Goal: Navigation & Orientation: Find specific page/section

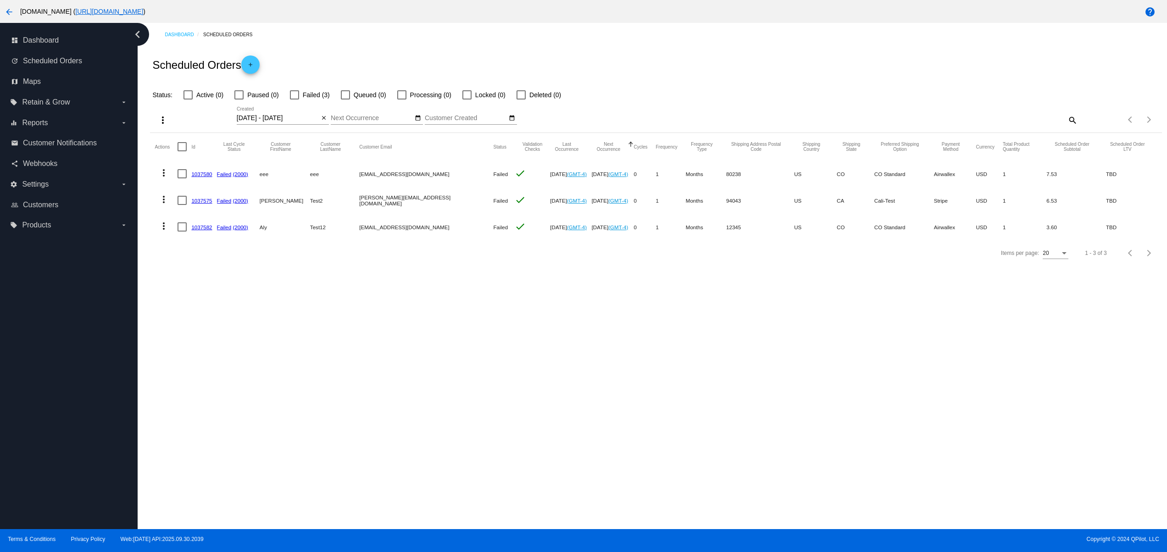
drag, startPoint x: 0, startPoint y: 0, endPoint x: 576, endPoint y: 373, distance: 686.5
click at [518, 373] on div "Dashboard Scheduled Orders Scheduled Orders add Status: Active (0) Paused (0) F…" at bounding box center [653, 276] width 1030 height 507
click at [639, 387] on div "Dashboard Scheduled Orders Scheduled Orders add Status: Active (0) Paused (0) F…" at bounding box center [653, 276] width 1030 height 507
click at [672, 399] on div "Dashboard Scheduled Orders Scheduled Orders add Status: Active (0) Paused (0) F…" at bounding box center [653, 276] width 1030 height 507
click at [688, 408] on div "Dashboard Scheduled Orders Scheduled Orders add Status: Active (0) Paused (0) F…" at bounding box center [653, 276] width 1030 height 507
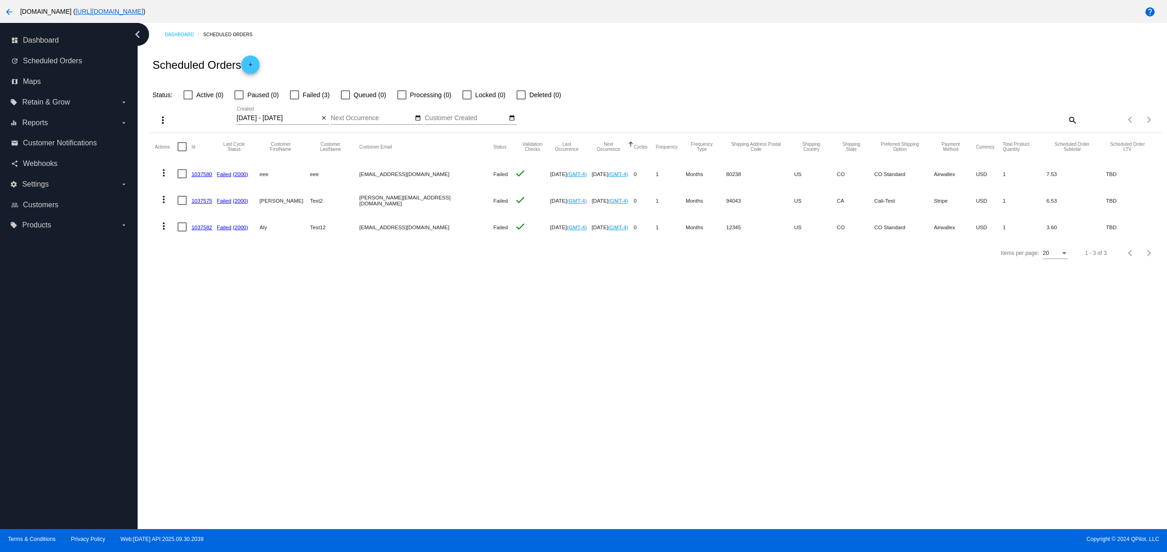
click at [607, 409] on div "Dashboard Scheduled Orders Scheduled Orders add Status: Active (0) Paused (0) F…" at bounding box center [653, 276] width 1030 height 507
click at [718, 410] on div "Dashboard Scheduled Orders Scheduled Orders add Status: Active (0) Paused (0) F…" at bounding box center [653, 276] width 1030 height 507
click at [716, 446] on div "Dashboard Scheduled Orders Scheduled Orders add Status: Active (0) Paused (0) F…" at bounding box center [653, 276] width 1030 height 507
click at [589, 440] on div "Dashboard Scheduled Orders Scheduled Orders add Status: Active (0) Paused (0) F…" at bounding box center [653, 276] width 1030 height 507
click at [741, 357] on div "Dashboard Scheduled Orders Scheduled Orders add Status: Active (0) Paused (0) F…" at bounding box center [653, 276] width 1030 height 507
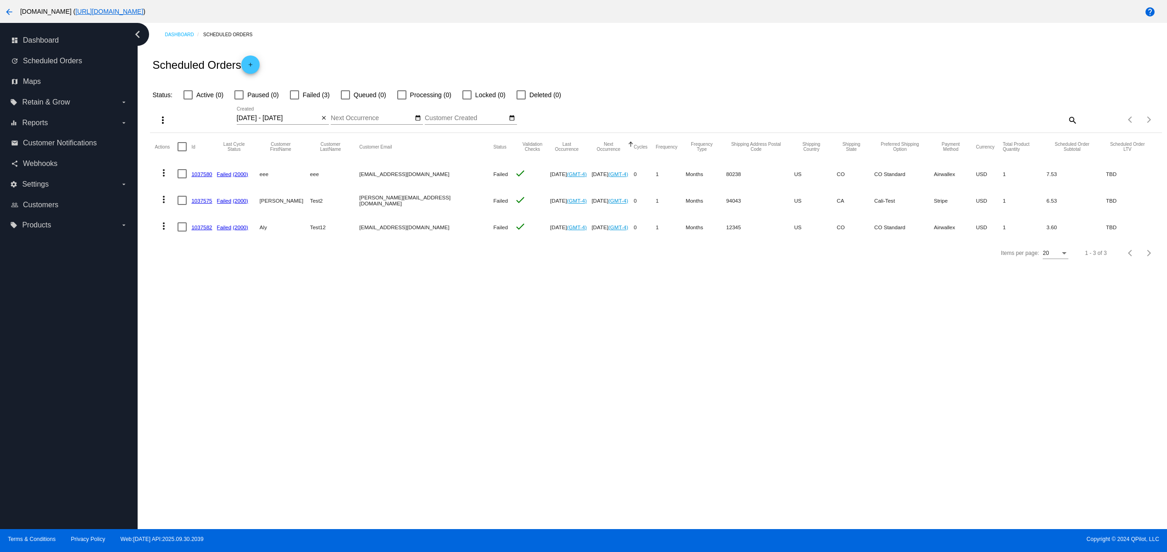
click at [652, 329] on div "Dashboard Scheduled Orders Scheduled Orders add Status: Active (0) Paused (0) F…" at bounding box center [653, 276] width 1030 height 507
click at [434, 336] on div "Dashboard Scheduled Orders Scheduled Orders add Status: Active (0) Paused (0) F…" at bounding box center [653, 276] width 1030 height 507
click at [580, 362] on div "Dashboard Scheduled Orders Scheduled Orders add Status: Active (0) Paused (0) F…" at bounding box center [653, 276] width 1030 height 507
click at [713, 379] on div "Dashboard Scheduled Orders Scheduled Orders add Status: Active (0) Paused (0) F…" at bounding box center [653, 276] width 1030 height 507
click at [700, 433] on div "Dashboard Scheduled Orders Scheduled Orders add Status: Active (0) Paused (0) F…" at bounding box center [653, 276] width 1030 height 507
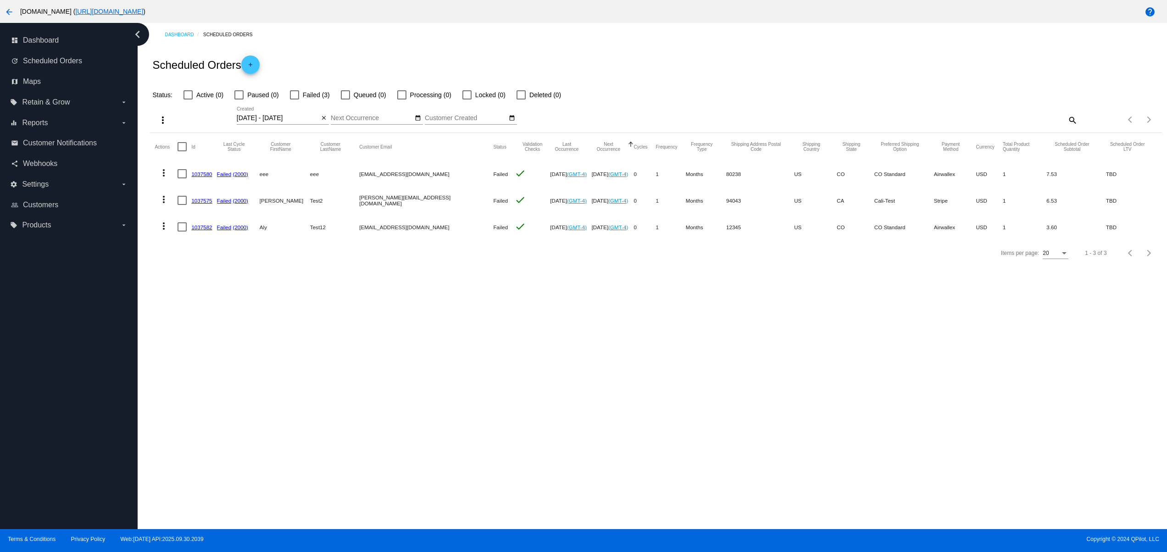
click at [451, 388] on div "Dashboard Scheduled Orders Scheduled Orders add Status: Active (0) Paused (0) F…" at bounding box center [653, 276] width 1030 height 507
click at [514, 395] on div "Dashboard Scheduled Orders Scheduled Orders add Status: Active (0) Paused (0) F…" at bounding box center [653, 276] width 1030 height 507
click at [576, 395] on div "Dashboard Scheduled Orders Scheduled Orders add Status: Active (0) Paused (0) F…" at bounding box center [653, 276] width 1030 height 507
click at [371, 382] on div "Dashboard Scheduled Orders Scheduled Orders add Status: Active (0) Paused (0) F…" at bounding box center [653, 276] width 1030 height 507
click at [440, 388] on div "Dashboard Scheduled Orders Scheduled Orders add Status: Active (0) Paused (0) F…" at bounding box center [653, 276] width 1030 height 507
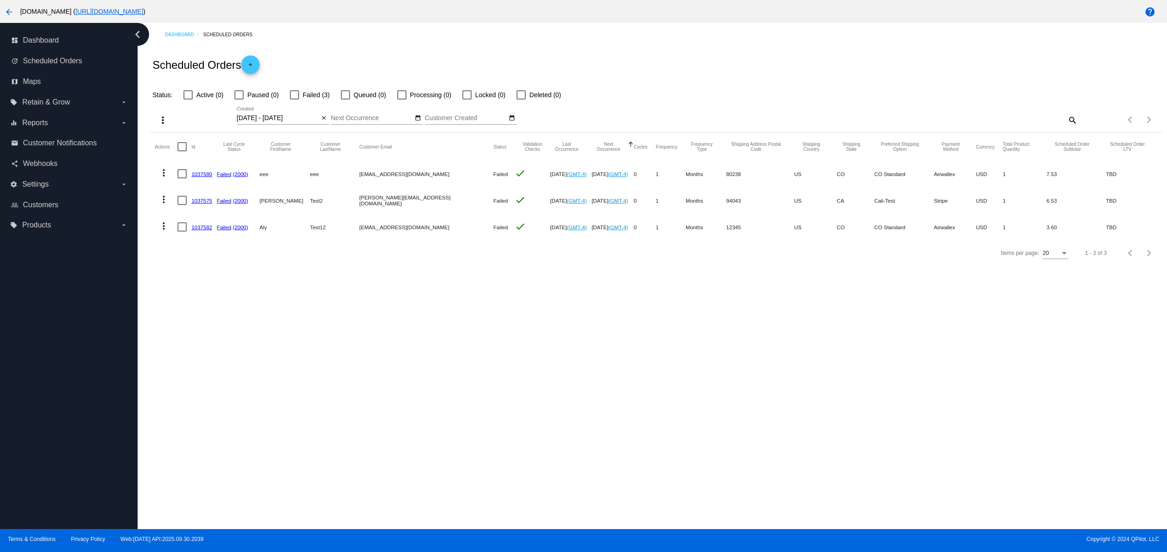
click at [481, 393] on div "Dashboard Scheduled Orders Scheduled Orders add Status: Active (0) Paused (0) F…" at bounding box center [653, 276] width 1030 height 507
click at [542, 399] on div "Dashboard Scheduled Orders Scheduled Orders add Status: Active (0) Paused (0) F…" at bounding box center [653, 276] width 1030 height 507
click at [576, 399] on div "Dashboard Scheduled Orders Scheduled Orders add Status: Active (0) Paused (0) F…" at bounding box center [653, 276] width 1030 height 507
click at [623, 399] on div "Dashboard Scheduled Orders Scheduled Orders add Status: Active (0) Paused (0) F…" at bounding box center [653, 276] width 1030 height 507
click at [725, 400] on div "Dashboard Scheduled Orders Scheduled Orders add Status: Active (0) Paused (0) F…" at bounding box center [653, 276] width 1030 height 507
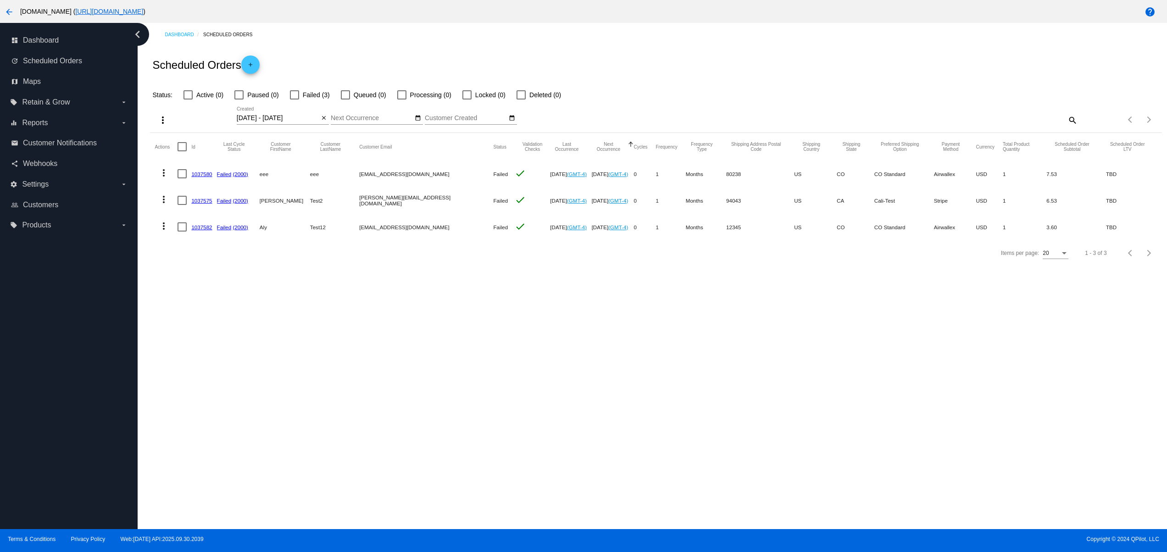
click at [425, 422] on div "Dashboard Scheduled Orders Scheduled Orders add Status: Active (0) Paused (0) F…" at bounding box center [653, 276] width 1030 height 507
click at [525, 403] on div "Dashboard Scheduled Orders Scheduled Orders add Status: Active (0) Paused (0) F…" at bounding box center [653, 276] width 1030 height 507
click at [564, 403] on div "Dashboard Scheduled Orders Scheduled Orders add Status: Active (0) Paused (0) F…" at bounding box center [653, 276] width 1030 height 507
drag, startPoint x: 621, startPoint y: 403, endPoint x: 675, endPoint y: 404, distance: 54.6
click at [622, 403] on div "Dashboard Scheduled Orders Scheduled Orders add Status: Active (0) Paused (0) F…" at bounding box center [653, 276] width 1030 height 507
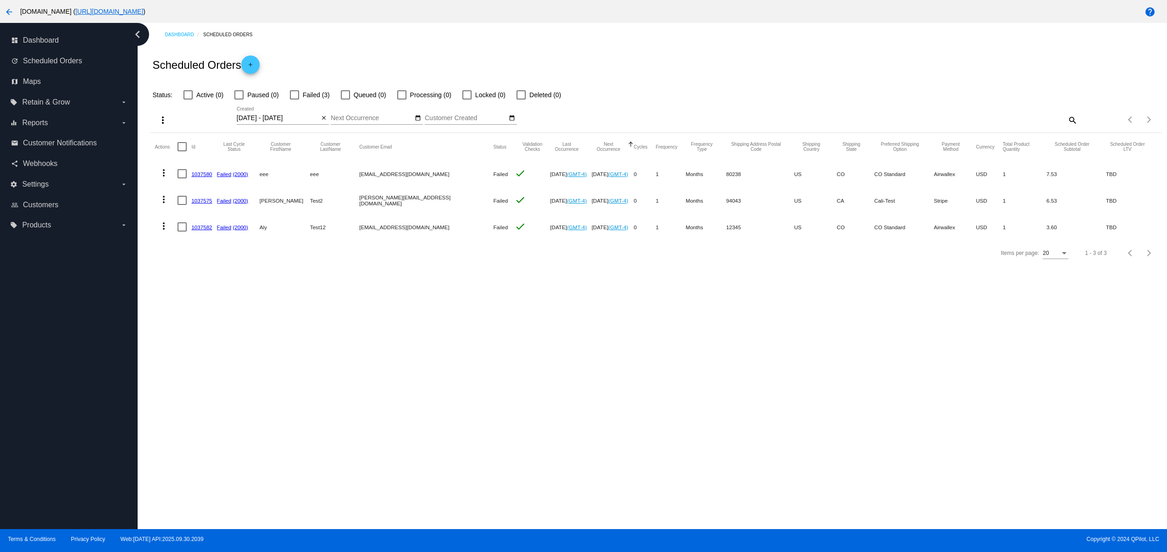
click at [683, 404] on div "Dashboard Scheduled Orders Scheduled Orders add Status: Active (0) Paused (0) F…" at bounding box center [653, 276] width 1030 height 507
click at [485, 393] on div "Dashboard Scheduled Orders Scheduled Orders add Status: Active (0) Paused (0) F…" at bounding box center [653, 276] width 1030 height 507
click at [510, 393] on div "Dashboard Scheduled Orders Scheduled Orders add Status: Active (0) Paused (0) F…" at bounding box center [653, 276] width 1030 height 507
click at [544, 393] on div "Dashboard Scheduled Orders Scheduled Orders add Status: Active (0) Paused (0) F…" at bounding box center [653, 276] width 1030 height 507
click at [571, 390] on div "Dashboard Scheduled Orders Scheduled Orders add Status: Active (0) Paused (0) F…" at bounding box center [653, 276] width 1030 height 507
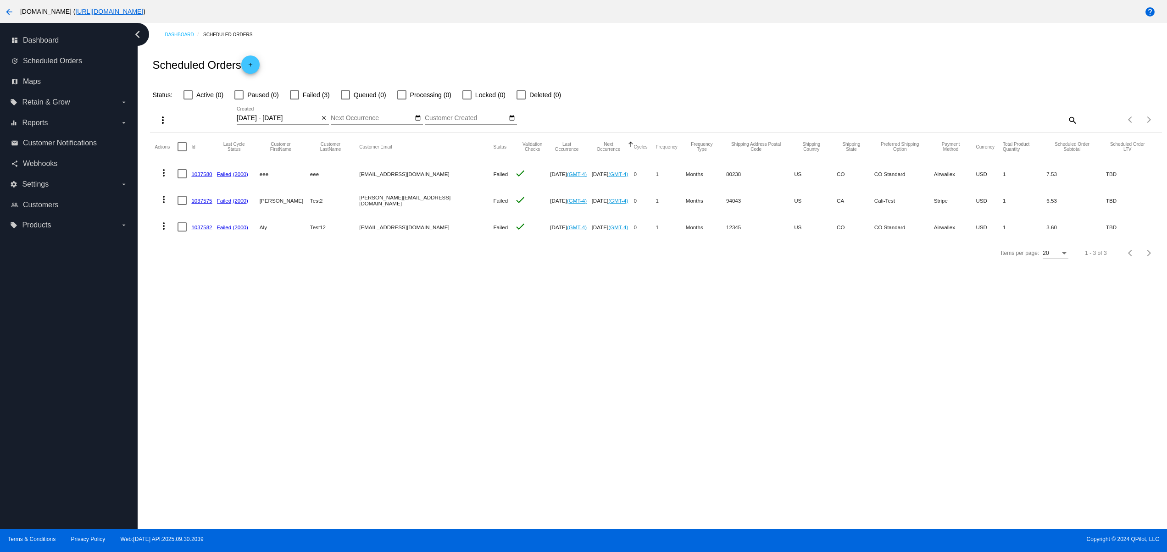
click at [646, 390] on div "Dashboard Scheduled Orders Scheduled Orders add Status: Active (0) Paused (0) F…" at bounding box center [653, 276] width 1030 height 507
click at [463, 439] on div "Dashboard Scheduled Orders Scheduled Orders add Status: Active (0) Paused (0) F…" at bounding box center [653, 276] width 1030 height 507
click at [490, 428] on div "Dashboard Scheduled Orders Scheduled Orders add Status: Active (0) Paused (0) F…" at bounding box center [653, 276] width 1030 height 507
click at [514, 420] on div "Dashboard Scheduled Orders Scheduled Orders add Status: Active (0) Paused (0) F…" at bounding box center [653, 276] width 1030 height 507
click at [565, 408] on div "Dashboard Scheduled Orders Scheduled Orders add Status: Active (0) Paused (0) F…" at bounding box center [653, 276] width 1030 height 507
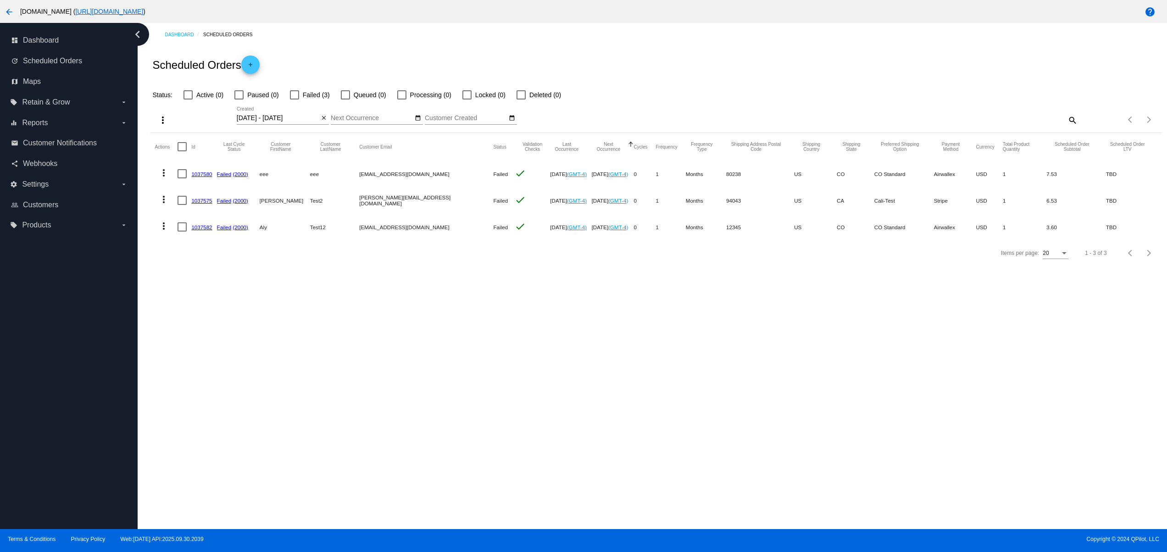
click at [595, 407] on div "Dashboard Scheduled Orders Scheduled Orders add Status: Active (0) Paused (0) F…" at bounding box center [653, 276] width 1030 height 507
click at [639, 407] on div "Dashboard Scheduled Orders Scheduled Orders add Status: Active (0) Paused (0) F…" at bounding box center [653, 276] width 1030 height 507
click at [398, 371] on div "Dashboard Scheduled Orders Scheduled Orders add Status: Active (0) Paused (0) F…" at bounding box center [653, 276] width 1030 height 507
click at [415, 385] on div "Dashboard Scheduled Orders Scheduled Orders add Status: Active (0) Paused (0) F…" at bounding box center [653, 276] width 1030 height 507
click at [470, 385] on div "Dashboard Scheduled Orders Scheduled Orders add Status: Active (0) Paused (0) F…" at bounding box center [653, 276] width 1030 height 507
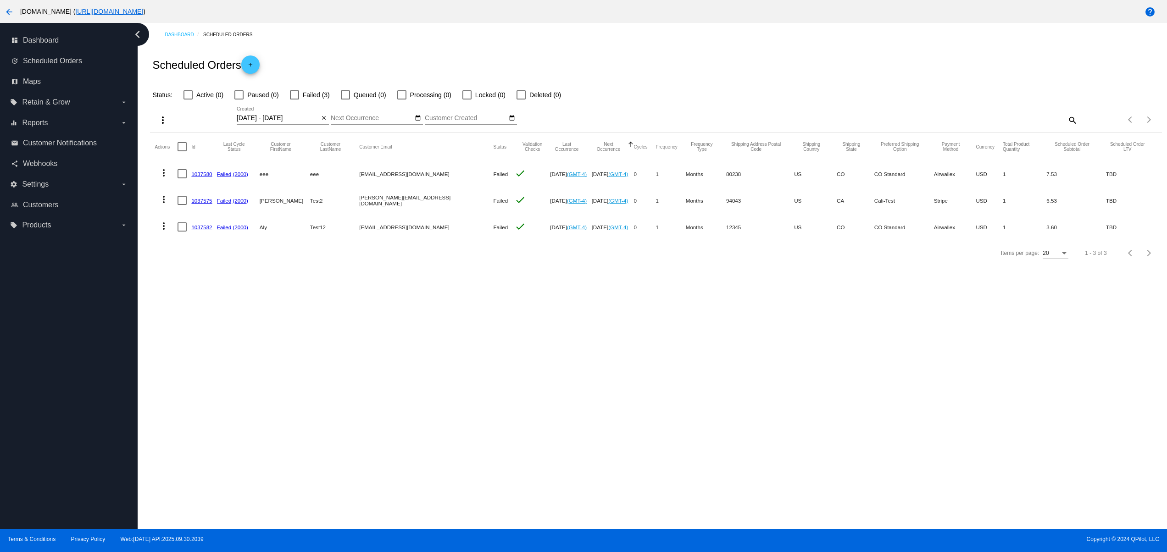
click at [514, 385] on div "Dashboard Scheduled Orders Scheduled Orders add Status: Active (0) Paused (0) F…" at bounding box center [653, 276] width 1030 height 507
click at [547, 374] on div "Dashboard Scheduled Orders Scheduled Orders add Status: Active (0) Paused (0) F…" at bounding box center [653, 276] width 1030 height 507
click at [593, 374] on div "Dashboard Scheduled Orders Scheduled Orders add Status: Active (0) Paused (0) F…" at bounding box center [653, 276] width 1030 height 507
click at [629, 423] on div "Dashboard Scheduled Orders Scheduled Orders add Status: Active (0) Paused (0) F…" at bounding box center [653, 276] width 1030 height 507
click at [406, 378] on div "Dashboard Scheduled Orders Scheduled Orders add Status: Active (0) Paused (0) F…" at bounding box center [653, 276] width 1030 height 507
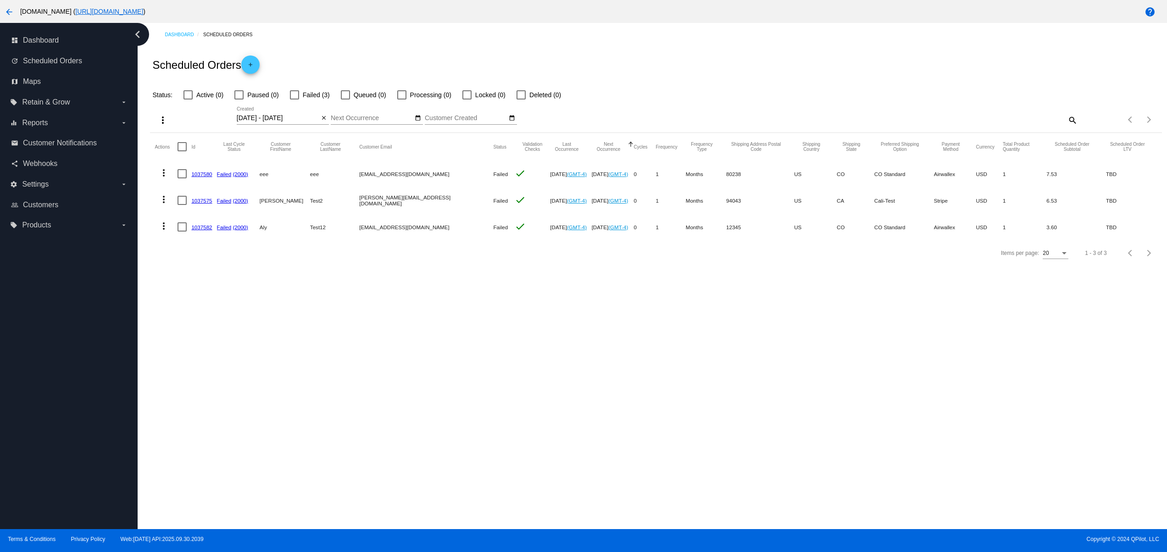
click at [560, 376] on div "Dashboard Scheduled Orders Scheduled Orders add Status: Active (0) Paused (0) F…" at bounding box center [653, 276] width 1030 height 507
click at [643, 376] on div "Dashboard Scheduled Orders Scheduled Orders add Status: Active (0) Paused (0) F…" at bounding box center [653, 276] width 1030 height 507
click at [825, 384] on div "Dashboard Scheduled Orders Scheduled Orders add Status: Active (0) Paused (0) F…" at bounding box center [653, 276] width 1030 height 507
click at [687, 386] on div "Dashboard Scheduled Orders Scheduled Orders add Status: Active (0) Paused (0) F…" at bounding box center [653, 276] width 1030 height 507
click at [574, 381] on div "Dashboard Scheduled Orders Scheduled Orders add Status: Active (0) Paused (0) F…" at bounding box center [653, 276] width 1030 height 507
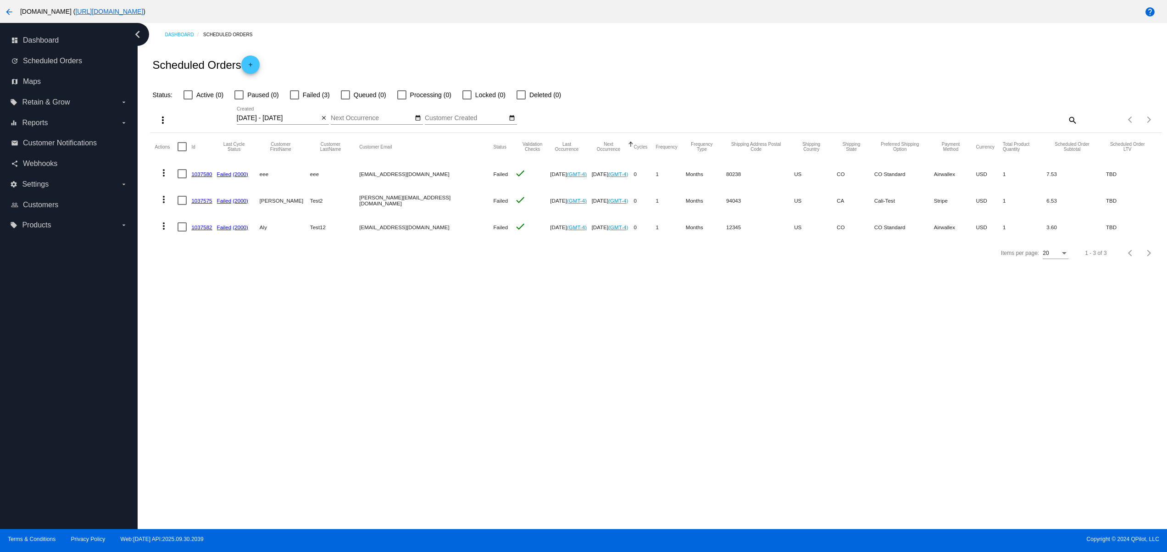
click at [723, 380] on div "Dashboard Scheduled Orders Scheduled Orders add Status: Active (0) Paused (0) F…" at bounding box center [653, 276] width 1030 height 507
click at [777, 380] on div "Dashboard Scheduled Orders Scheduled Orders add Status: Active (0) Paused (0) F…" at bounding box center [653, 276] width 1030 height 507
click at [803, 380] on div "Dashboard Scheduled Orders Scheduled Orders add Status: Active (0) Paused (0) F…" at bounding box center [653, 276] width 1030 height 507
click at [665, 388] on div "Dashboard Scheduled Orders Scheduled Orders add Status: Active (0) Paused (0) F…" at bounding box center [653, 276] width 1030 height 507
click at [710, 383] on div "Dashboard Scheduled Orders Scheduled Orders add Status: Active (0) Paused (0) F…" at bounding box center [653, 276] width 1030 height 507
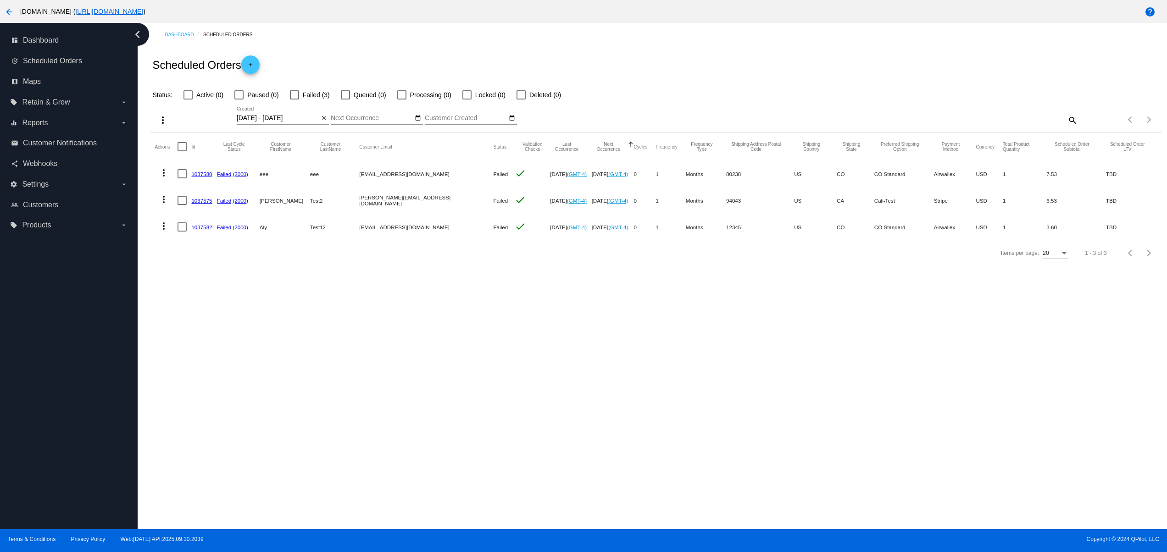
click at [720, 371] on div "Dashboard Scheduled Orders Scheduled Orders add Status: Active (0) Paused (0) F…" at bounding box center [653, 276] width 1030 height 507
click at [422, 396] on div "Dashboard Scheduled Orders Scheduled Orders add Status: Active (0) Paused (0) F…" at bounding box center [653, 276] width 1030 height 507
click at [510, 393] on div "Dashboard Scheduled Orders Scheduled Orders add Status: Active (0) Paused (0) F…" at bounding box center [653, 276] width 1030 height 507
click at [579, 392] on div "Dashboard Scheduled Orders Scheduled Orders add Status: Active (0) Paused (0) F…" at bounding box center [653, 276] width 1030 height 507
click at [631, 392] on div "Dashboard Scheduled Orders Scheduled Orders add Status: Active (0) Paused (0) F…" at bounding box center [653, 276] width 1030 height 507
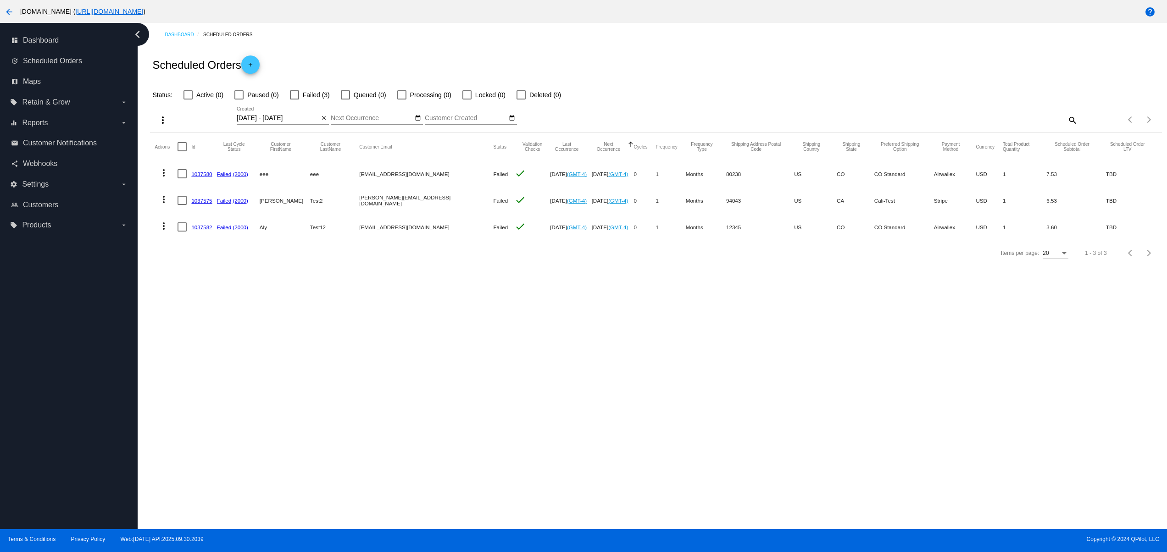
click at [675, 392] on div "Dashboard Scheduled Orders Scheduled Orders add Status: Active (0) Paused (0) F…" at bounding box center [653, 276] width 1030 height 507
click at [729, 395] on div "Dashboard Scheduled Orders Scheduled Orders add Status: Active (0) Paused (0) F…" at bounding box center [653, 276] width 1030 height 507
click at [519, 396] on div "Dashboard Scheduled Orders Scheduled Orders add Status: Active (0) Paused (0) F…" at bounding box center [653, 276] width 1030 height 507
click at [622, 396] on div "Dashboard Scheduled Orders Scheduled Orders add Status: Active (0) Paused (0) F…" at bounding box center [653, 276] width 1030 height 507
click at [663, 396] on div "Dashboard Scheduled Orders Scheduled Orders add Status: Active (0) Paused (0) F…" at bounding box center [653, 276] width 1030 height 507
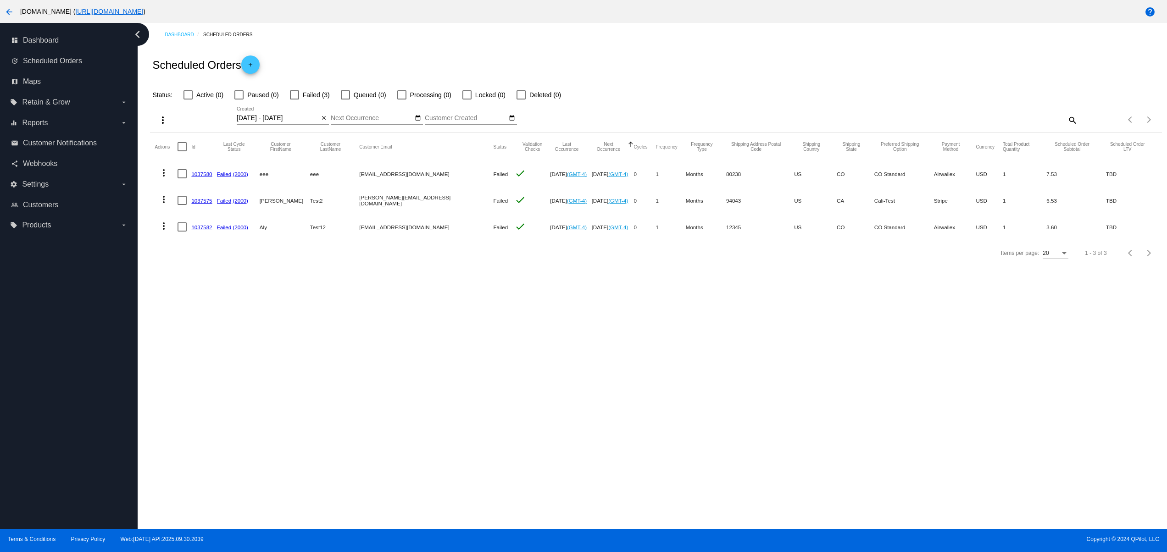
click at [702, 396] on div "Dashboard Scheduled Orders Scheduled Orders add Status: Active (0) Paused (0) F…" at bounding box center [653, 276] width 1030 height 507
click at [532, 399] on div "Dashboard Scheduled Orders Scheduled Orders add Status: Active (0) Paused (0) F…" at bounding box center [653, 276] width 1030 height 507
click at [593, 399] on div "Dashboard Scheduled Orders Scheduled Orders add Status: Active (0) Paused (0) F…" at bounding box center [653, 276] width 1030 height 507
click at [623, 399] on div "Dashboard Scheduled Orders Scheduled Orders add Status: Active (0) Paused (0) F…" at bounding box center [653, 276] width 1030 height 507
click at [659, 399] on div "Dashboard Scheduled Orders Scheduled Orders add Status: Active (0) Paused (0) F…" at bounding box center [653, 276] width 1030 height 507
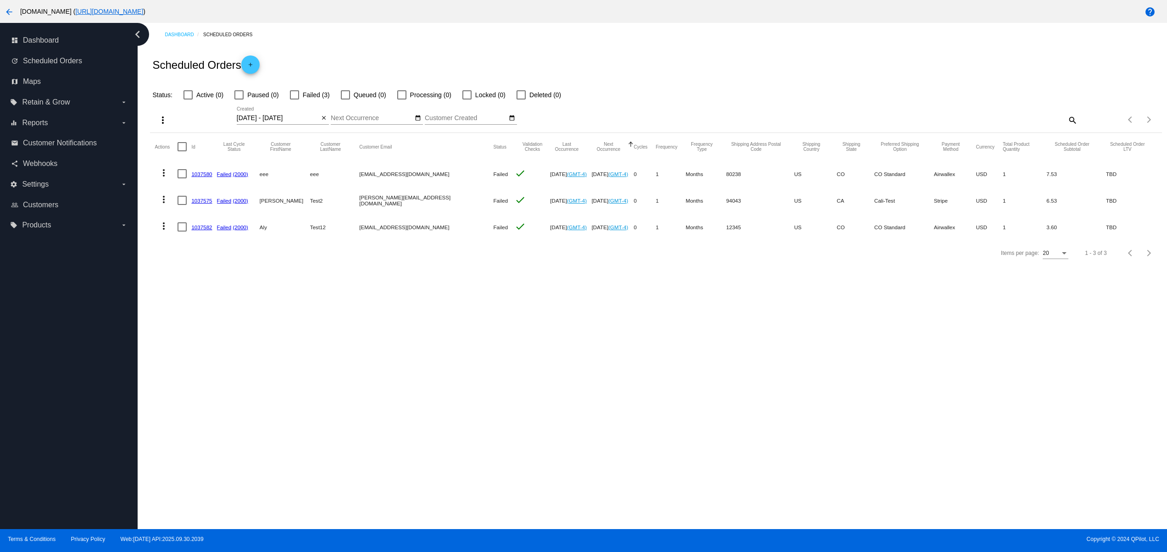
click at [401, 395] on div "Dashboard Scheduled Orders Scheduled Orders add Status: Active (0) Paused (0) F…" at bounding box center [653, 276] width 1030 height 507
click at [478, 389] on div "Dashboard Scheduled Orders Scheduled Orders add Status: Active (0) Paused (0) F…" at bounding box center [653, 276] width 1030 height 507
click at [531, 389] on div "Dashboard Scheduled Orders Scheduled Orders add Status: Active (0) Paused (0) F…" at bounding box center [653, 276] width 1030 height 507
click at [564, 389] on div "Dashboard Scheduled Orders Scheduled Orders add Status: Active (0) Paused (0) F…" at bounding box center [653, 276] width 1030 height 507
click at [459, 385] on div "Dashboard Scheduled Orders Scheduled Orders add Status: Active (0) Paused (0) F…" at bounding box center [653, 276] width 1030 height 507
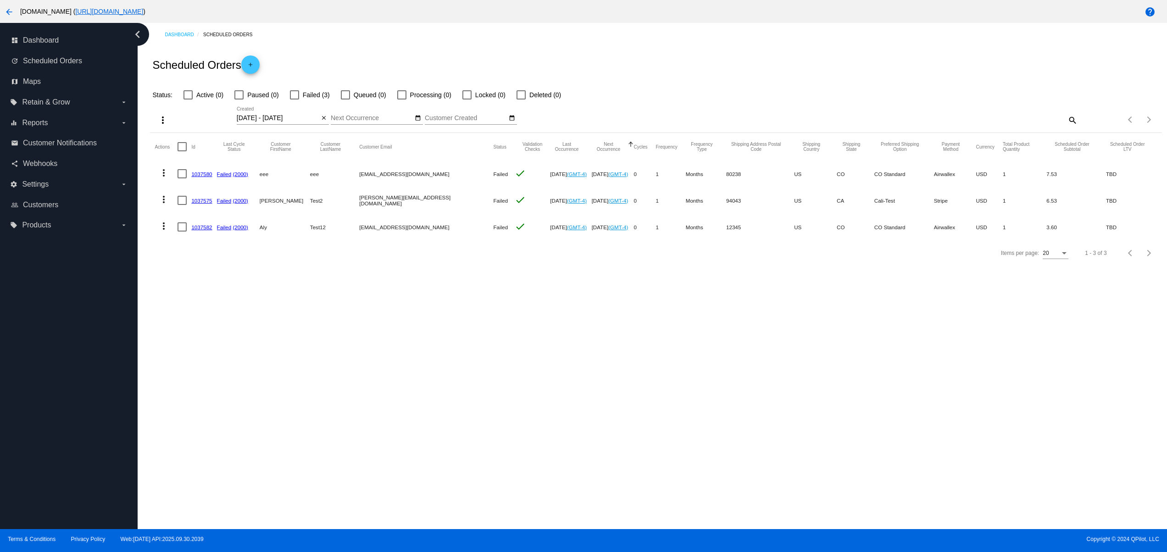
click at [519, 390] on div "Dashboard Scheduled Orders Scheduled Orders add Status: Active (0) Paused (0) F…" at bounding box center [653, 276] width 1030 height 507
drag, startPoint x: 574, startPoint y: 400, endPoint x: 619, endPoint y: 402, distance: 44.1
click at [579, 401] on div "Dashboard Scheduled Orders Scheduled Orders add Status: Active (0) Paused (0) F…" at bounding box center [653, 276] width 1030 height 507
click at [622, 402] on div "Dashboard Scheduled Orders Scheduled Orders add Status: Active (0) Paused (0) F…" at bounding box center [653, 276] width 1030 height 507
click at [683, 406] on div "Dashboard Scheduled Orders Scheduled Orders add Status: Active (0) Paused (0) F…" at bounding box center [653, 276] width 1030 height 507
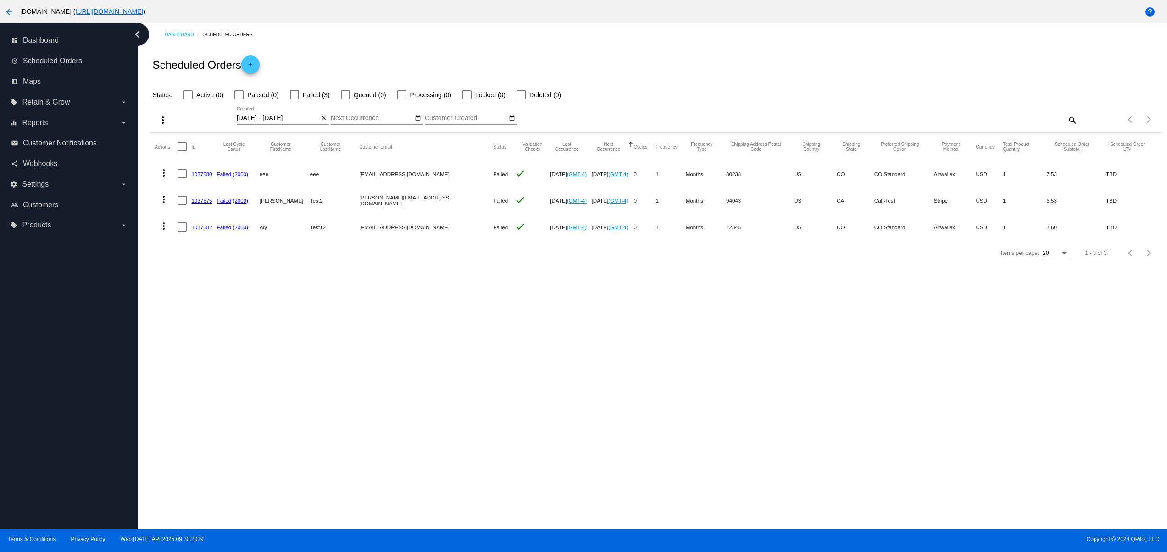
click at [738, 401] on div "Dashboard Scheduled Orders Scheduled Orders add Status: Active (0) Paused (0) F…" at bounding box center [653, 276] width 1030 height 507
click at [571, 429] on div "Dashboard Scheduled Orders Scheduled Orders add Status: Active (0) Paused (0) F…" at bounding box center [653, 276] width 1030 height 507
click at [496, 424] on div "Dashboard Scheduled Orders Scheduled Orders add Status: Active (0) Paused (0) F…" at bounding box center [653, 276] width 1030 height 507
click at [650, 419] on div "Dashboard Scheduled Orders Scheduled Orders add Status: Active (0) Paused (0) F…" at bounding box center [653, 276] width 1030 height 507
click at [634, 381] on div "Dashboard Scheduled Orders Scheduled Orders add Status: Active (0) Paused (0) F…" at bounding box center [653, 276] width 1030 height 507
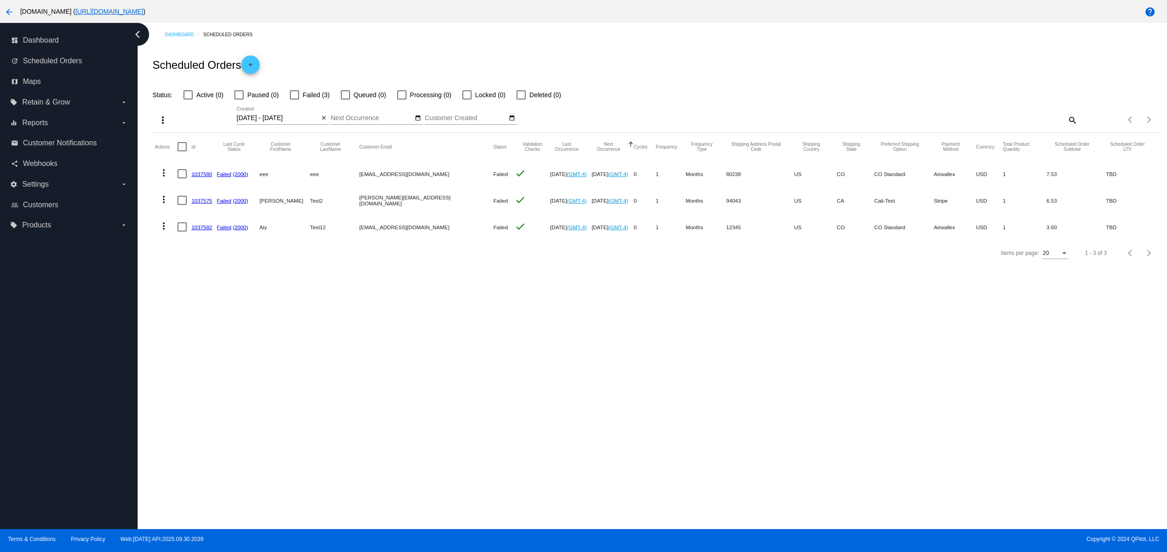
click at [441, 407] on div "Dashboard Scheduled Orders Scheduled Orders add Status: Active (0) Paused (0) F…" at bounding box center [653, 276] width 1030 height 507
click at [505, 385] on div "Dashboard Scheduled Orders Scheduled Orders add Status: Active (0) Paused (0) F…" at bounding box center [653, 276] width 1030 height 507
click at [555, 385] on div "Dashboard Scheduled Orders Scheduled Orders add Status: Active (0) Paused (0) F…" at bounding box center [653, 276] width 1030 height 507
